Goal: Information Seeking & Learning: Learn about a topic

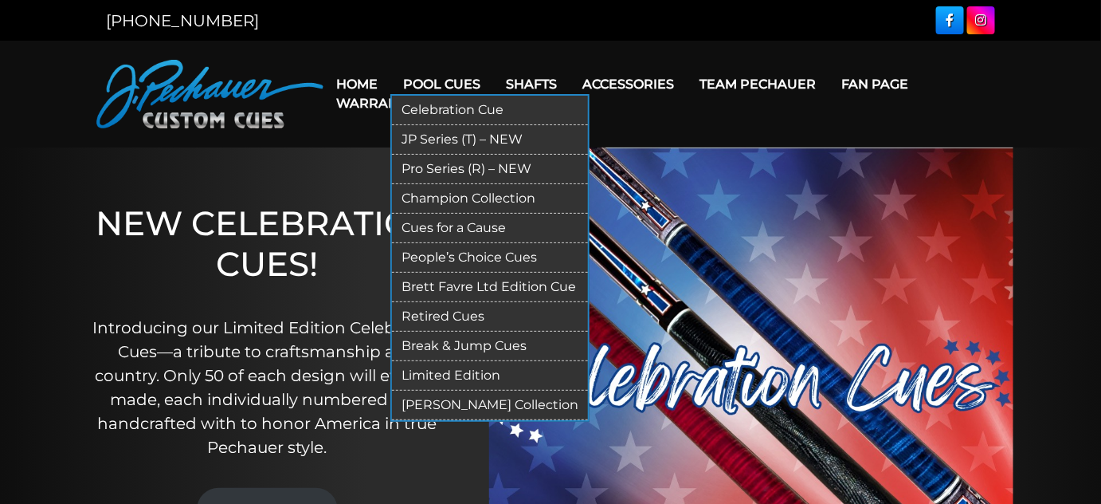
click at [461, 332] on link "Retired Cues" at bounding box center [490, 316] width 196 height 29
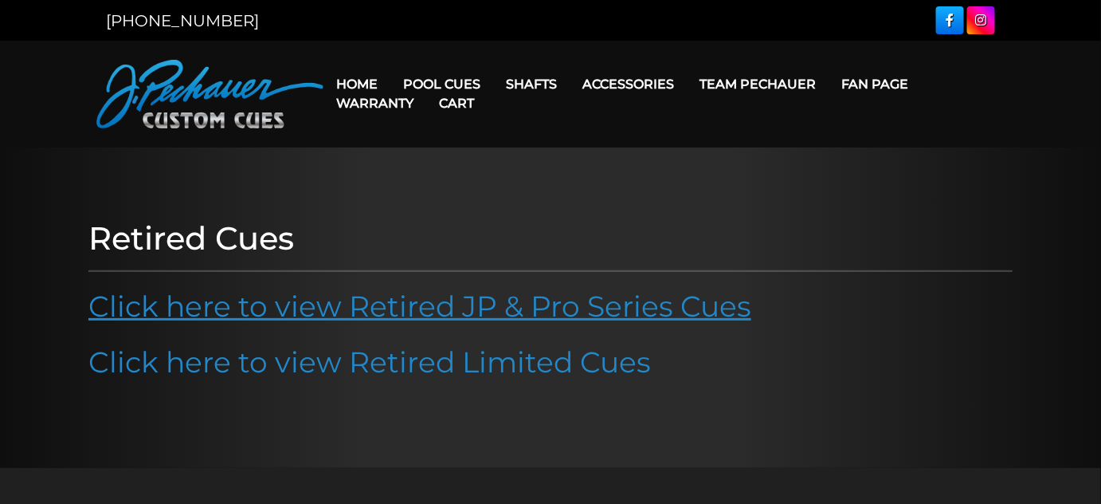
click at [473, 324] on link "Click here to view Retired JP & Pro Series Cues" at bounding box center [419, 306] width 663 height 35
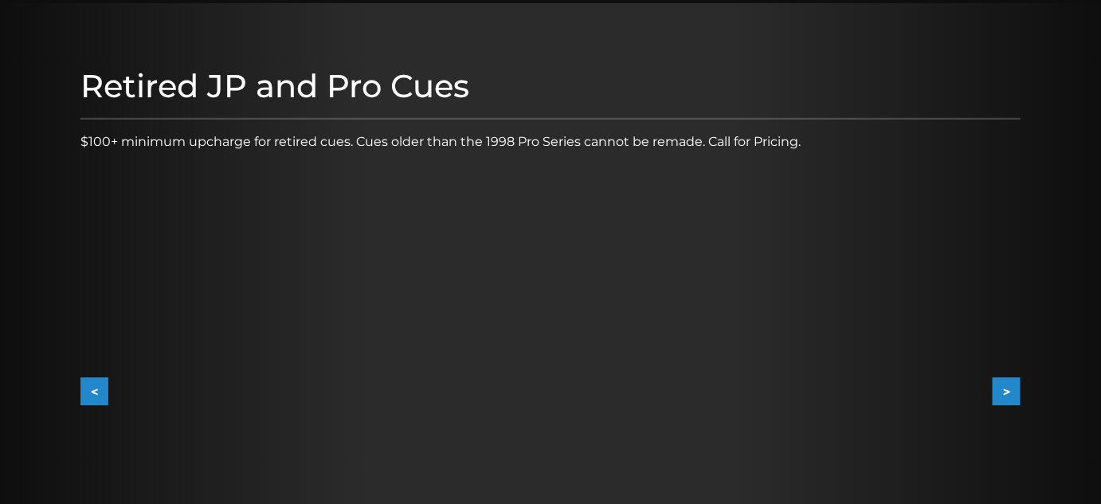
scroll to position [217, 0]
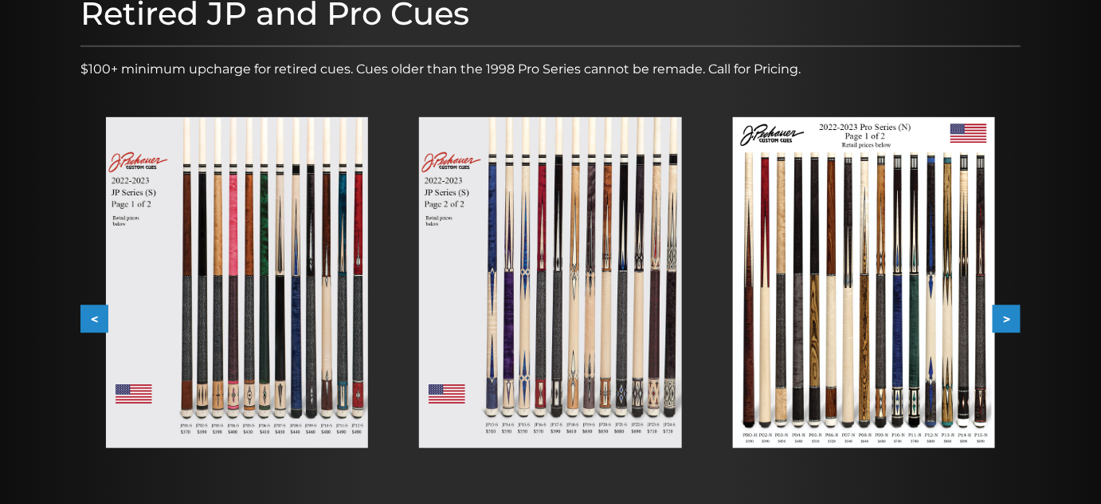
click at [890, 293] on img at bounding box center [864, 282] width 262 height 331
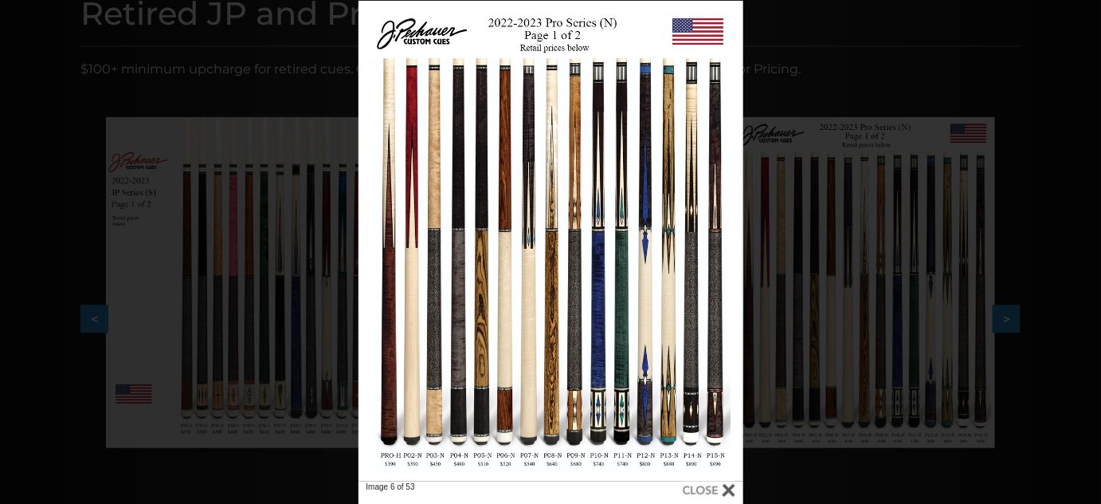
drag, startPoint x: 35, startPoint y: 109, endPoint x: 23, endPoint y: 110, distance: 12.0
click at [23, 112] on div "Image 6 of 53" at bounding box center [550, 253] width 1101 height 504
